Goal: Information Seeking & Learning: Understand process/instructions

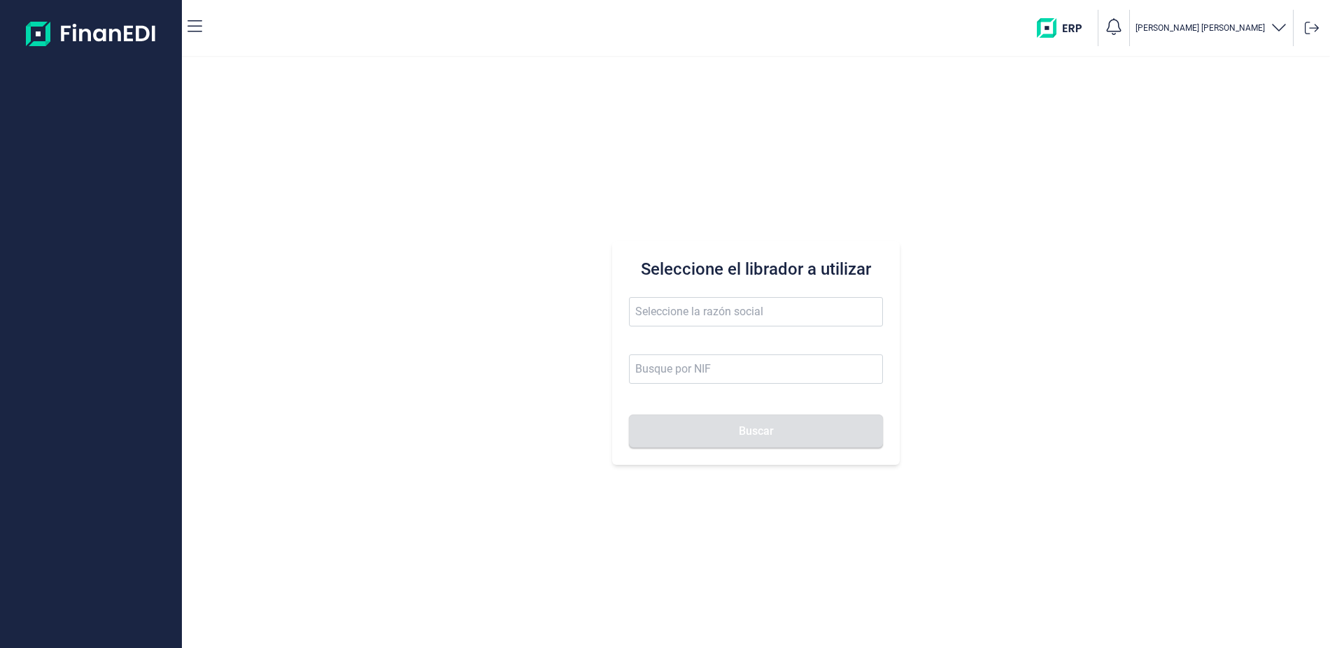
click at [1217, 20] on button "Francisco Escribano Rodríguez" at bounding box center [1211, 28] width 152 height 20
click at [1087, 117] on span "[PERSON_NAME]" at bounding box center [1117, 114] width 64 height 10
click at [976, 296] on div "Seleccione el librador a utilizar Buscar" at bounding box center [756, 352] width 1148 height 591
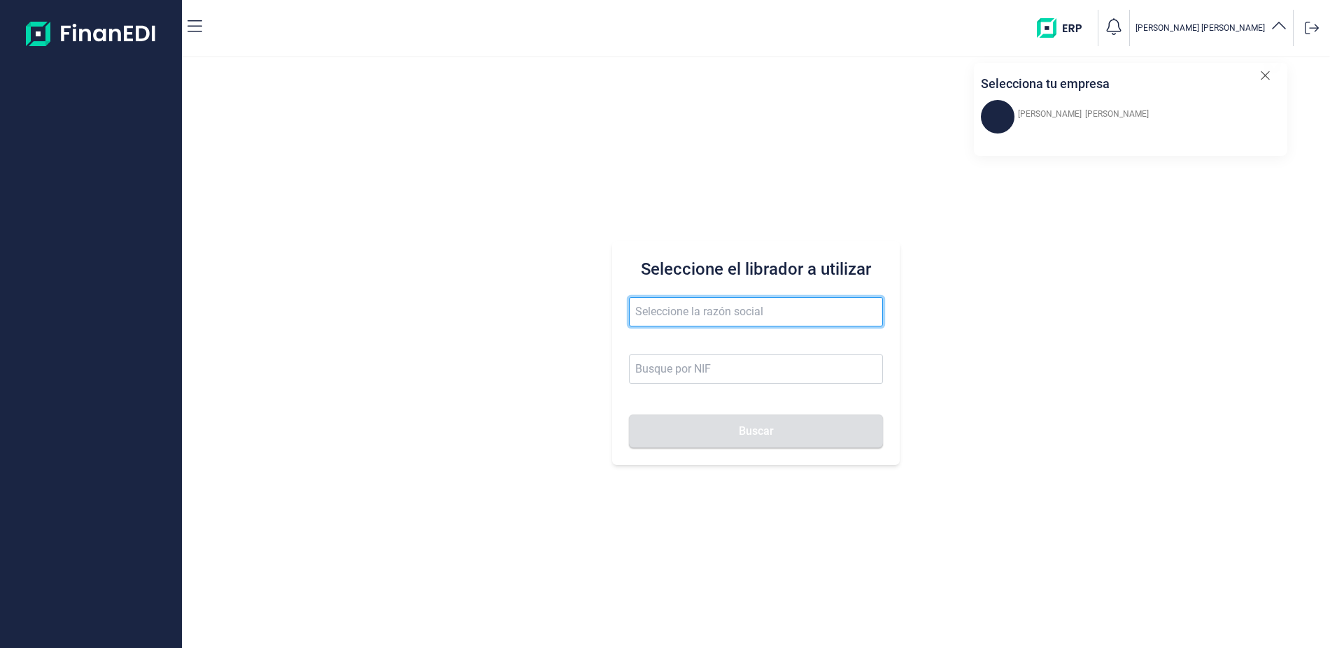
click at [744, 303] on input "text" at bounding box center [755, 311] width 253 height 29
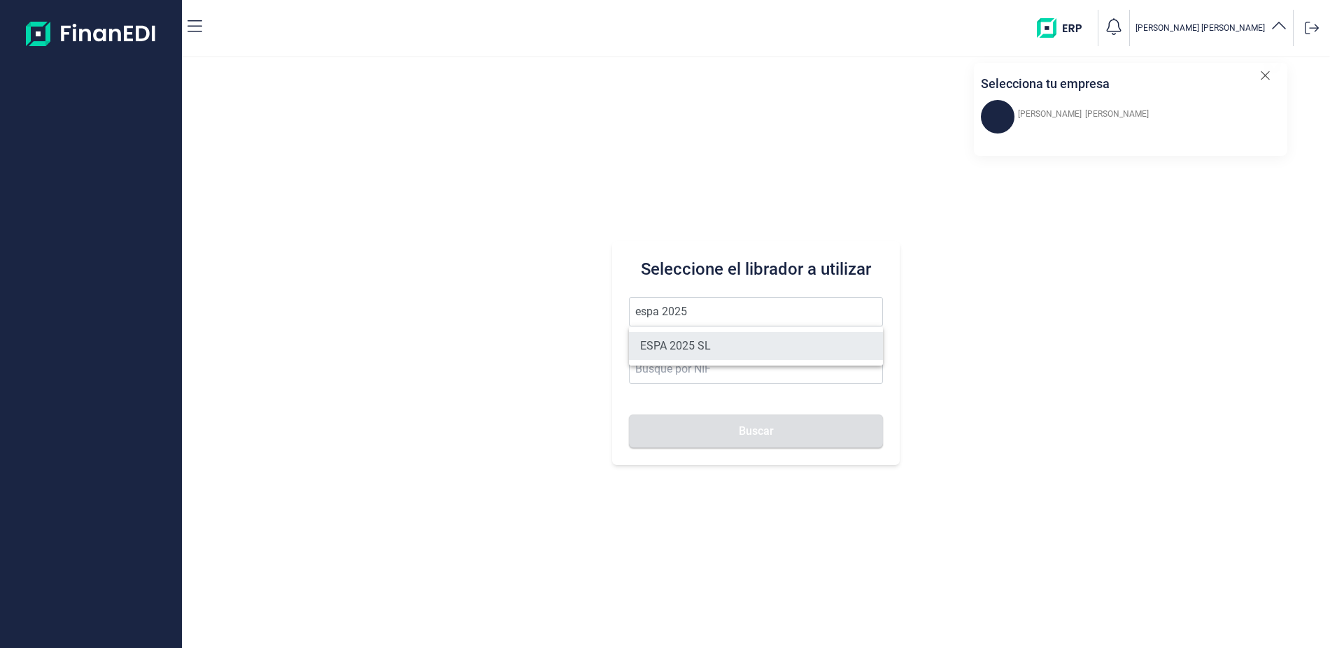
click at [707, 343] on li "ESPA 2025 SL" at bounding box center [755, 346] width 253 height 28
type input "ESPA 2025 SL"
type input "B55091797"
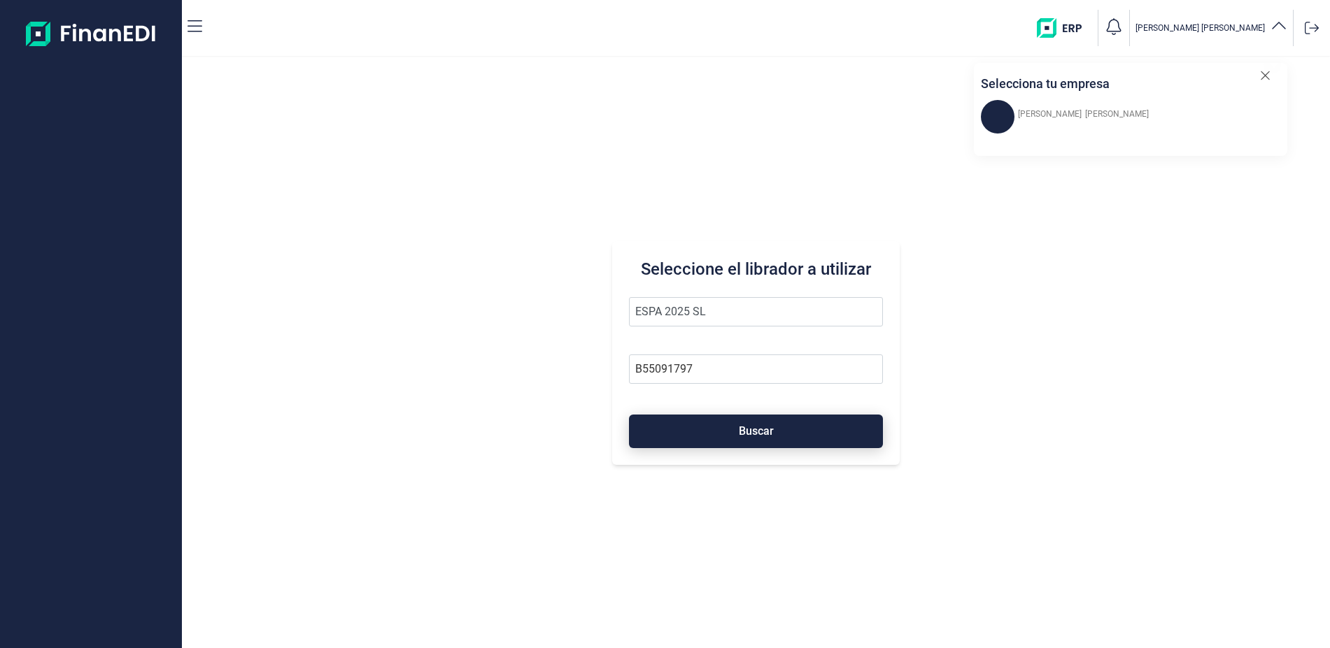
click at [762, 426] on span "Buscar" at bounding box center [756, 431] width 35 height 10
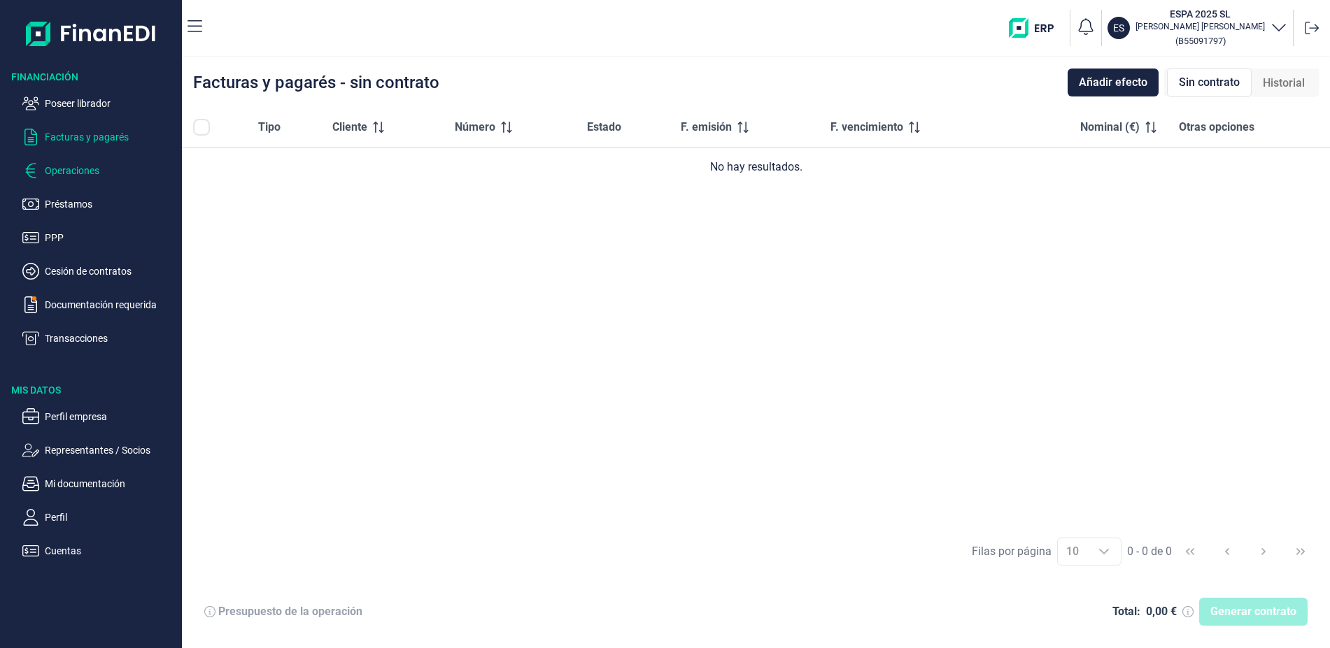
click at [100, 170] on p "Operaciones" at bounding box center [110, 170] width 131 height 17
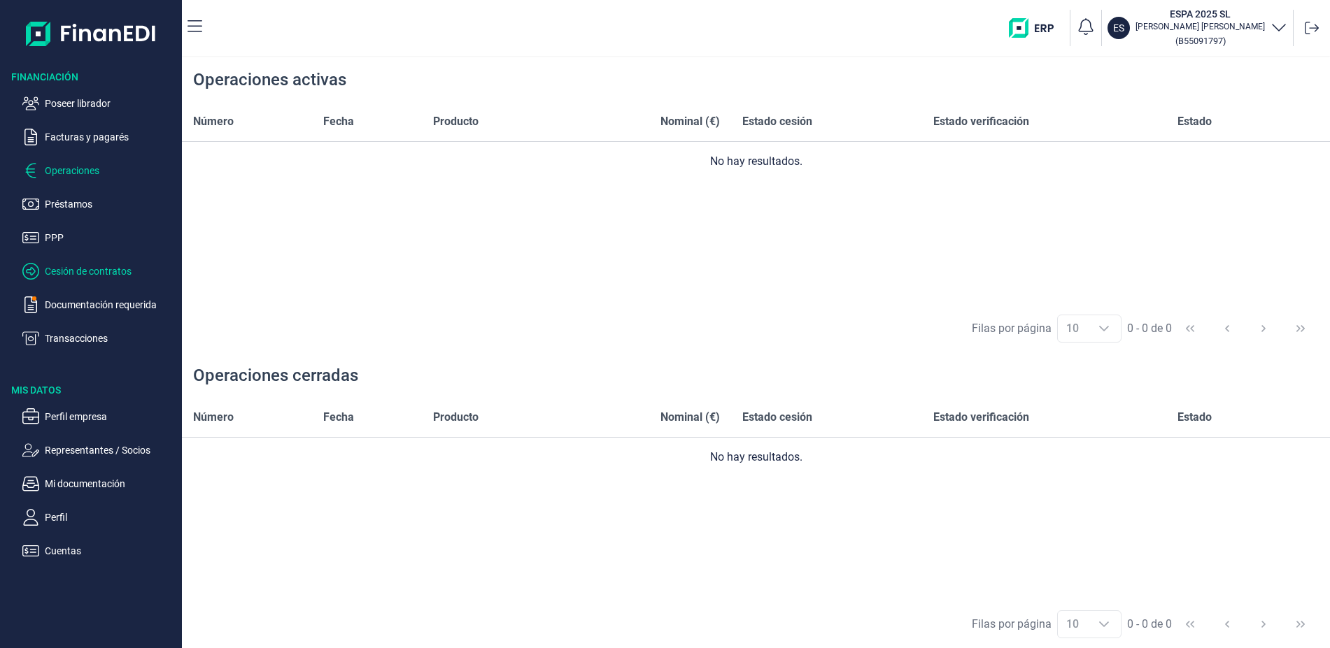
click at [92, 269] on p "Cesión de contratos" at bounding box center [110, 271] width 131 height 17
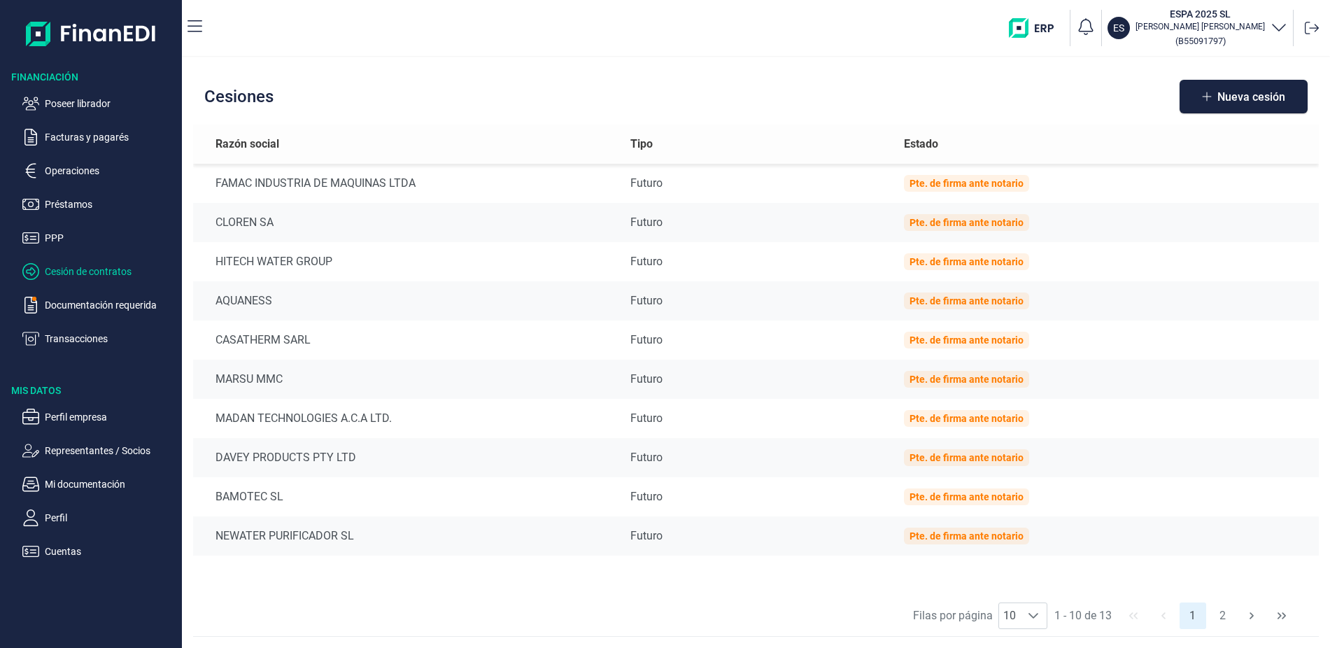
click at [91, 294] on ul "Poseer librador Facturas y pagarés Operaciones Préstamos PPP Cesión de contrato…" at bounding box center [91, 215] width 182 height 263
click at [100, 308] on p "Documentación requerida" at bounding box center [110, 305] width 131 height 17
